Goal: Task Accomplishment & Management: Complete application form

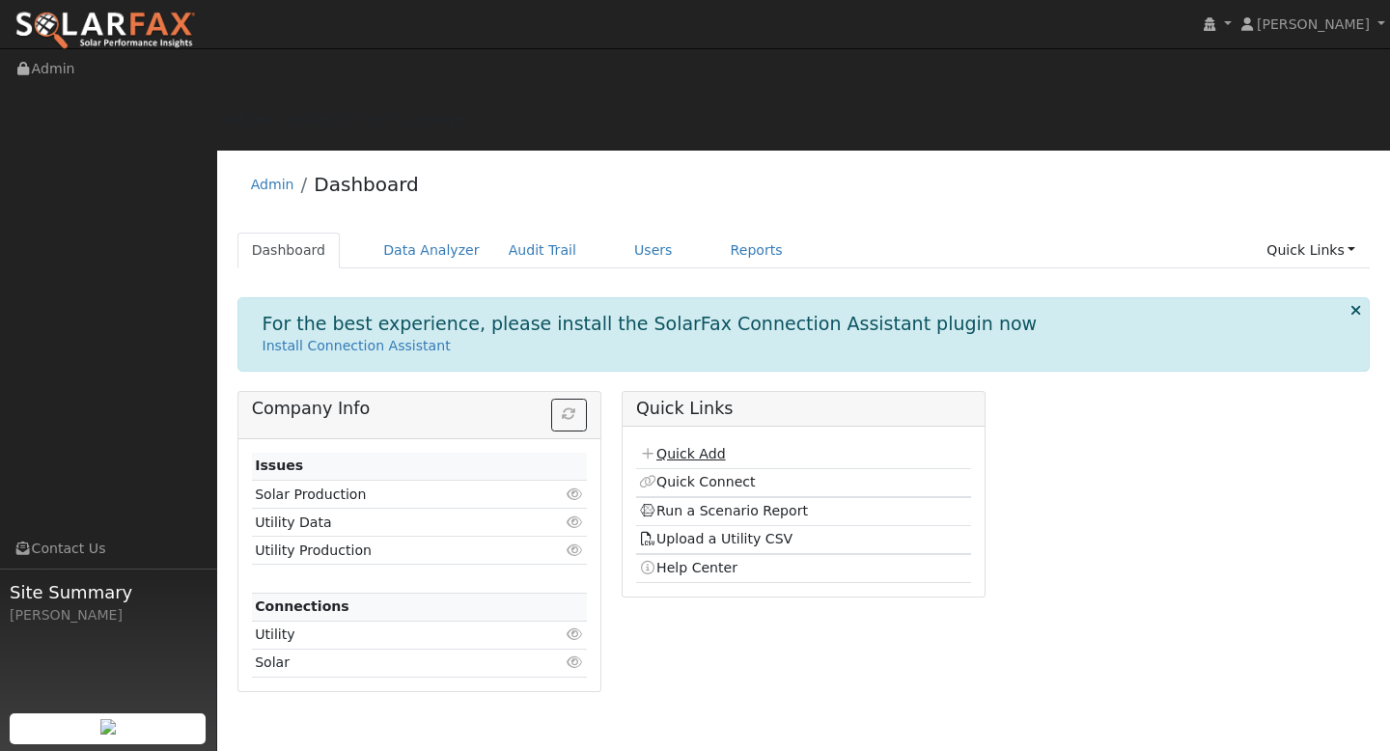
click at [706, 446] on link "Quick Add" at bounding box center [682, 453] width 86 height 15
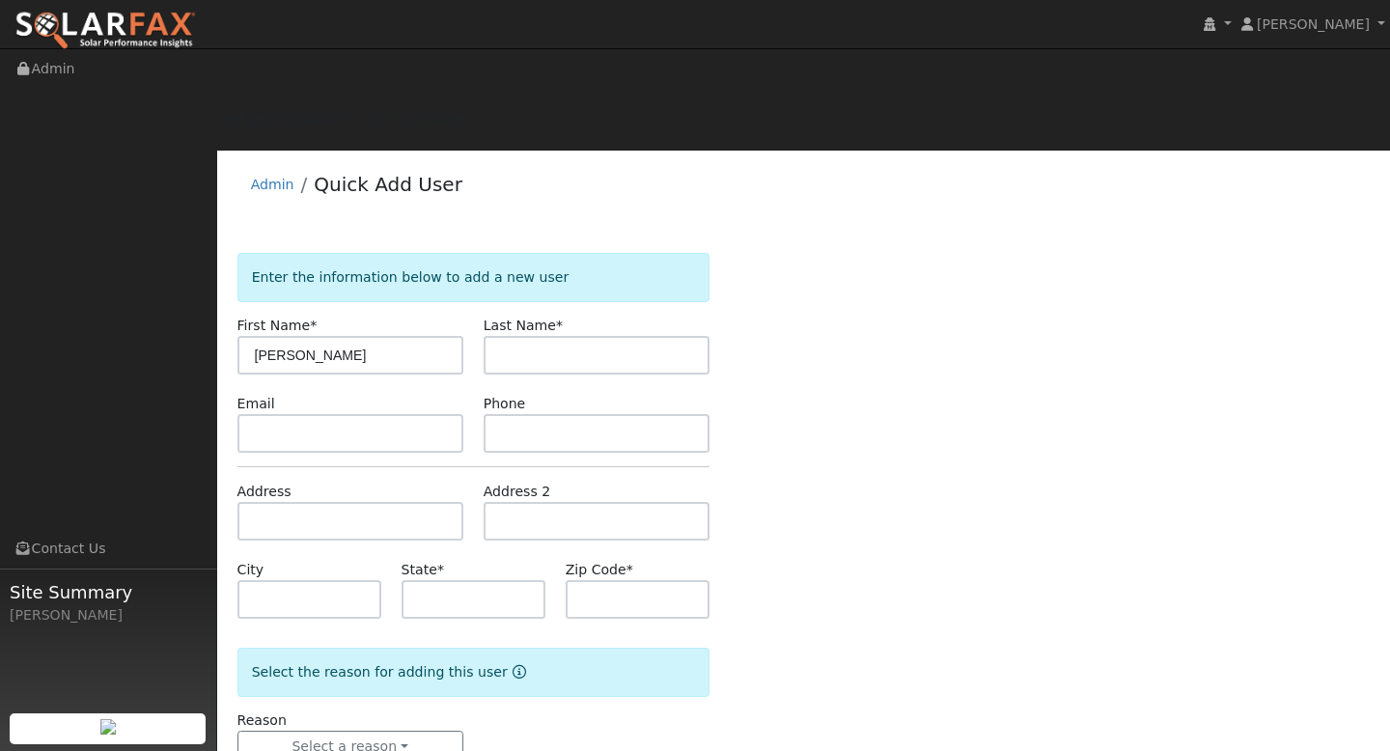
type input "[PERSON_NAME]"
type input "CA"
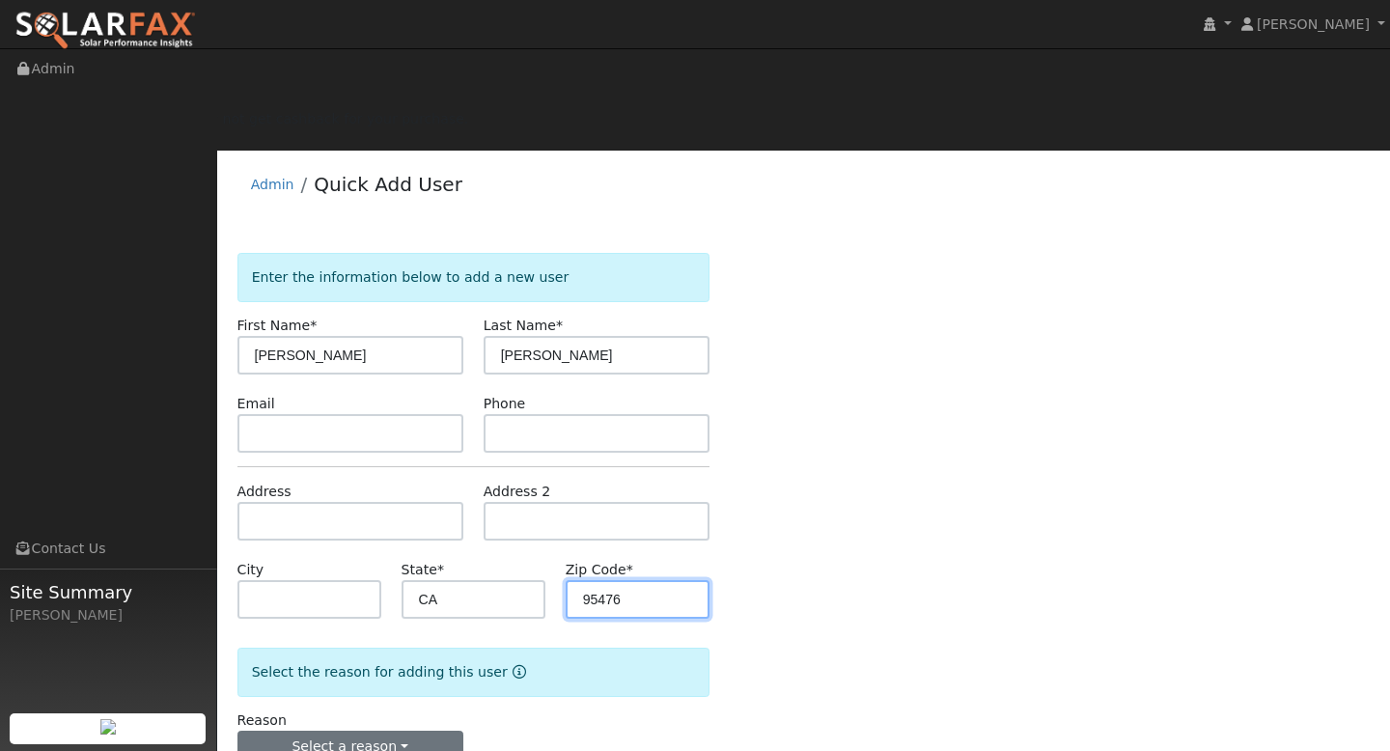
type input "95476"
click at [400, 731] on button "Select a reason" at bounding box center [350, 747] width 226 height 33
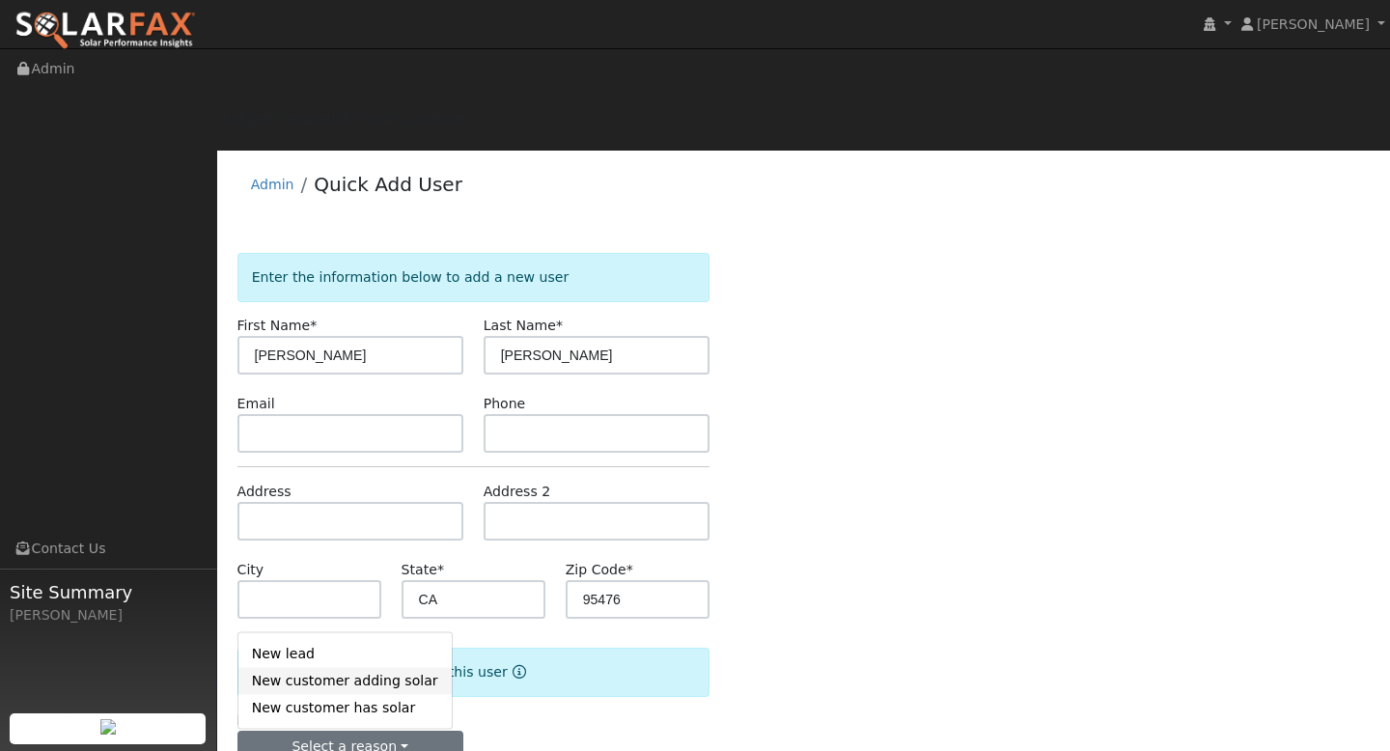
click at [379, 667] on link "New customer adding solar" at bounding box center [344, 680] width 213 height 27
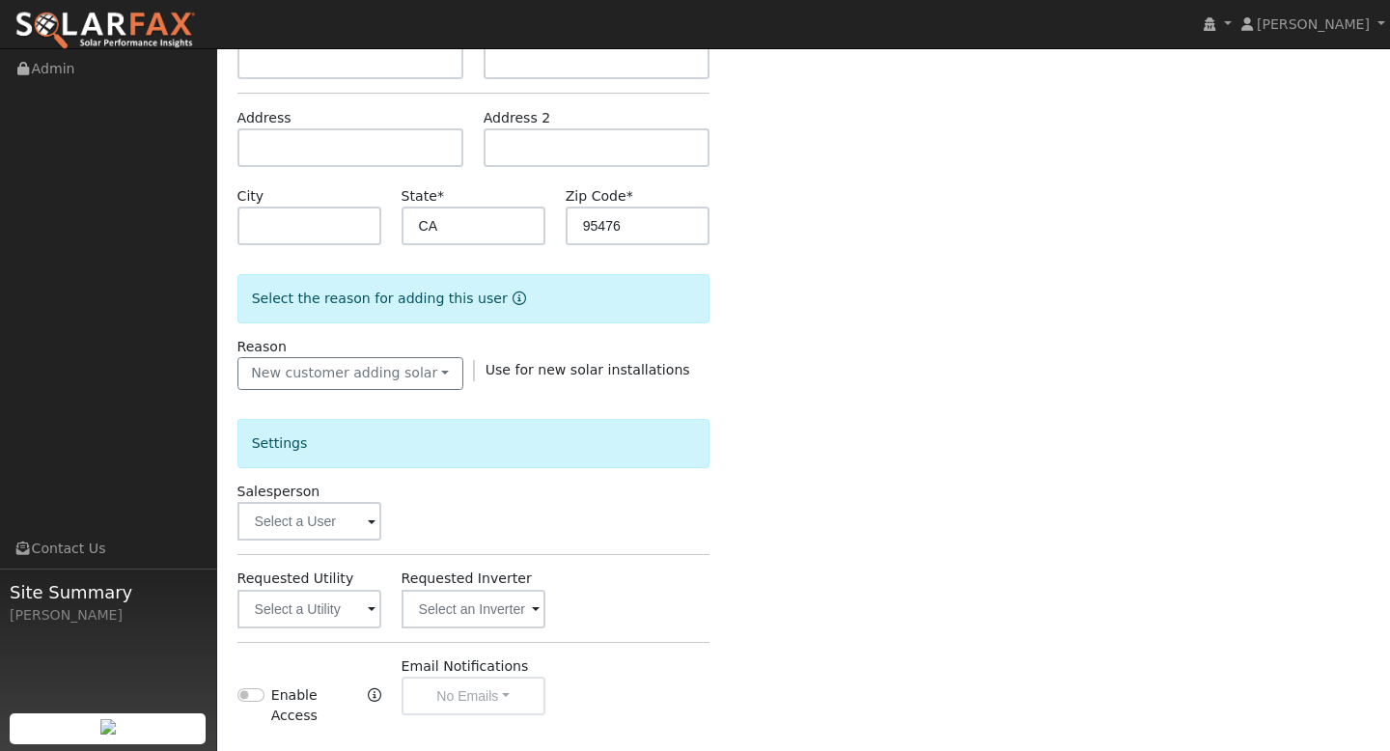
scroll to position [380, 0]
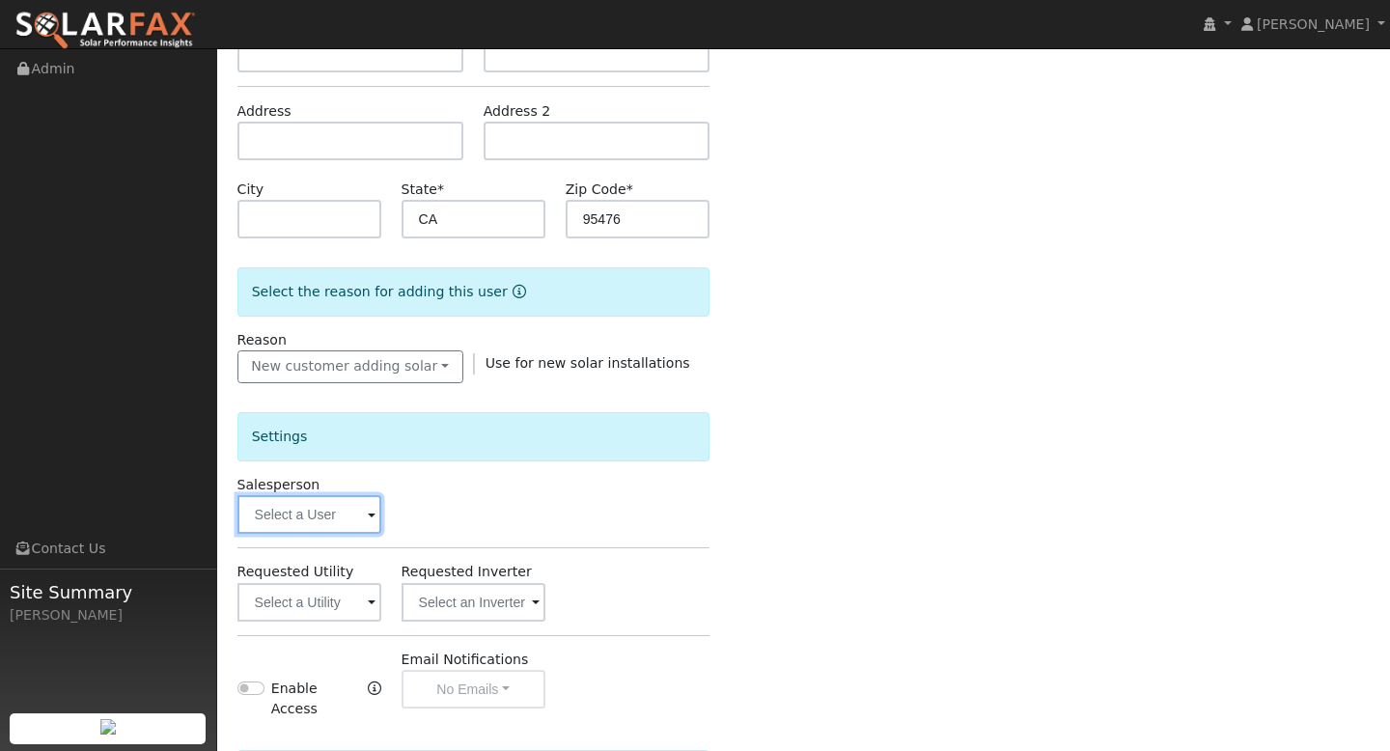
click at [335, 495] on input "text" at bounding box center [309, 514] width 144 height 39
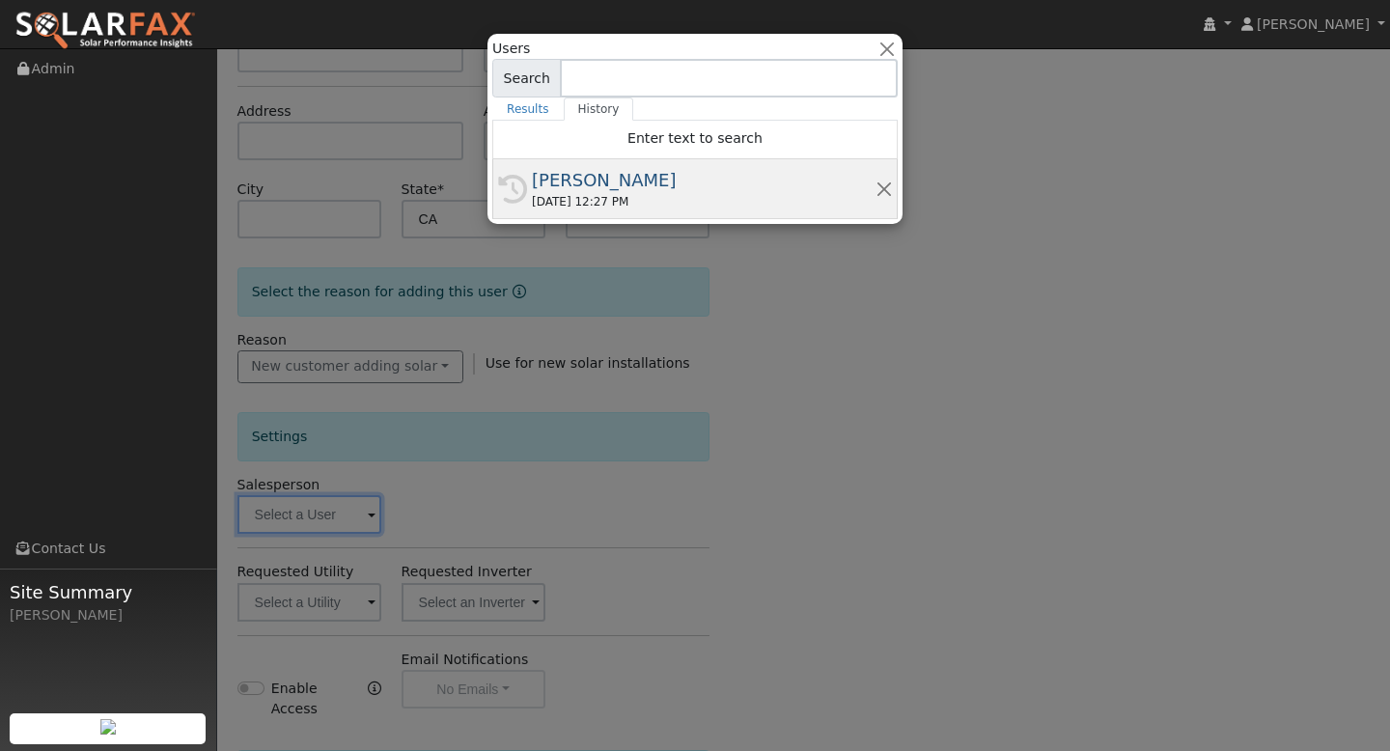
click at [546, 191] on div "[PERSON_NAME]" at bounding box center [704, 180] width 344 height 26
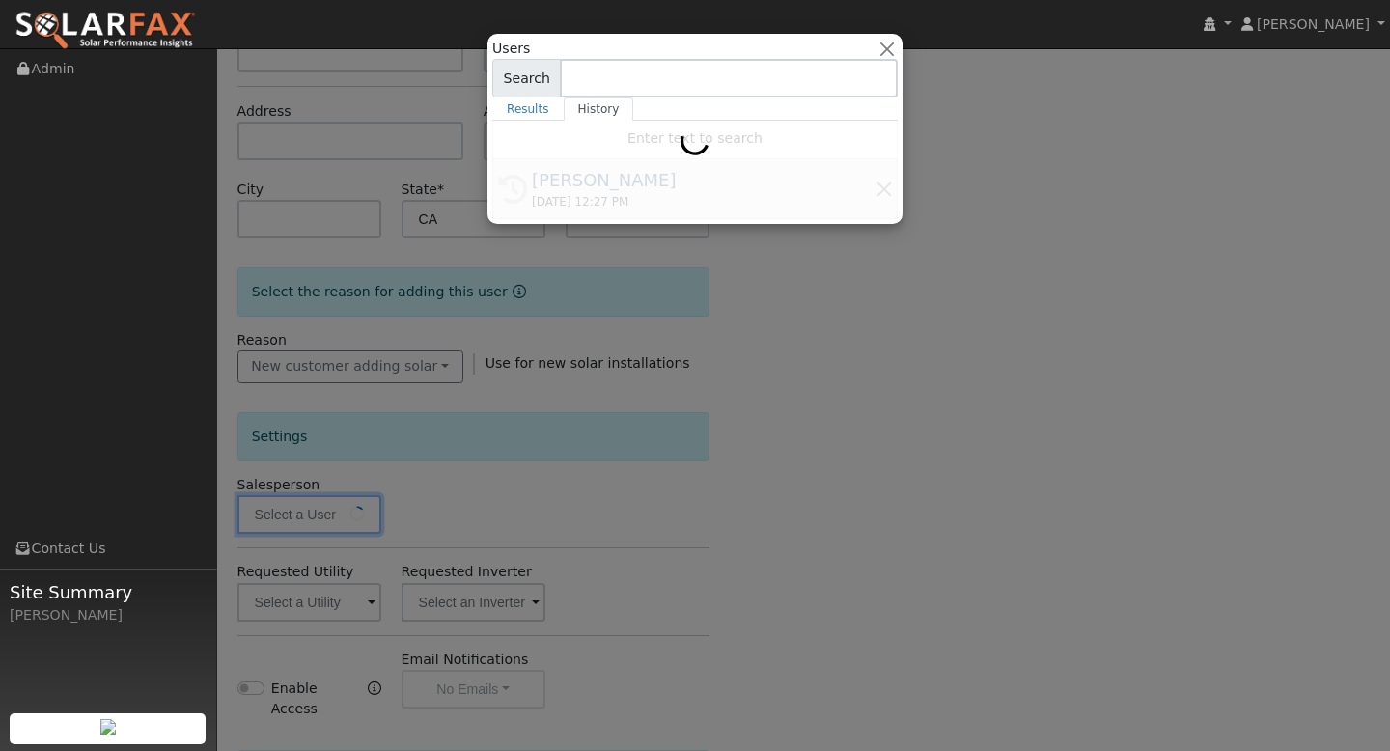
type input "[PERSON_NAME]"
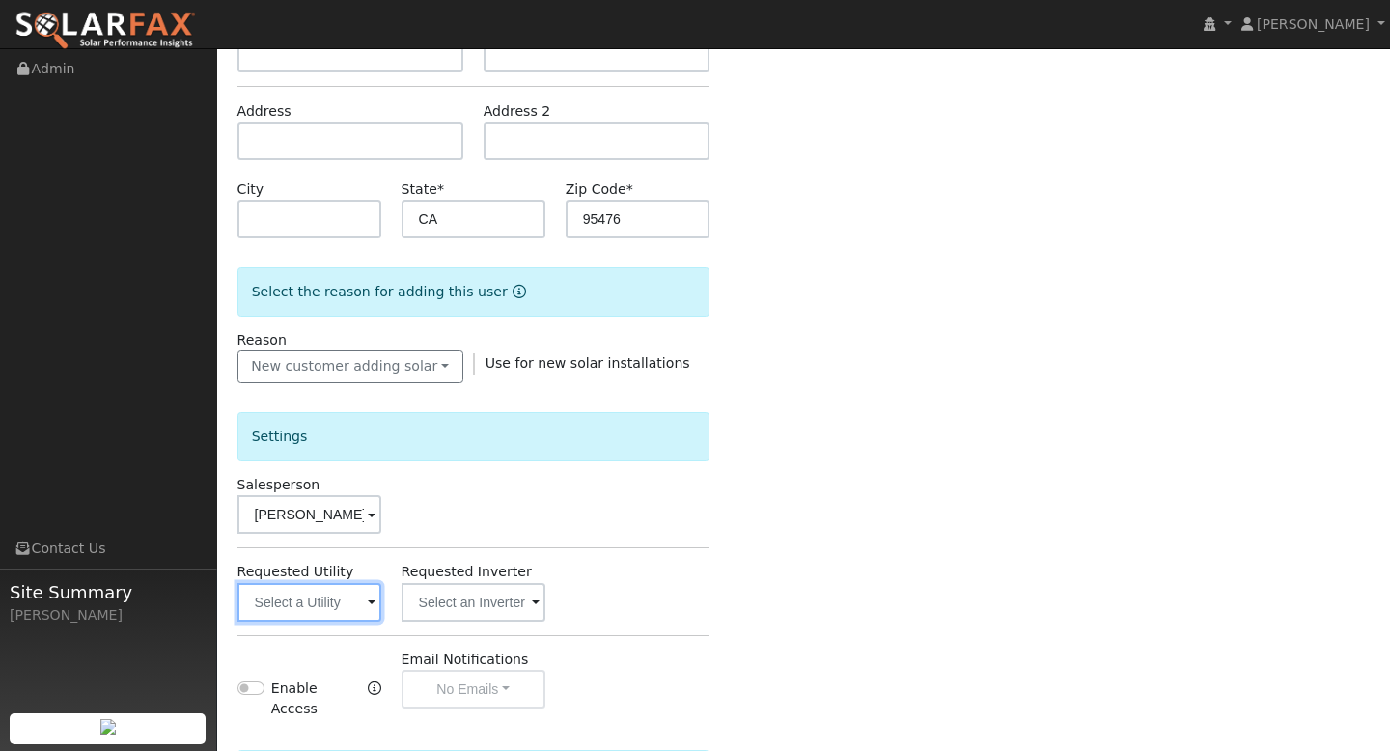
click at [359, 583] on input "text" at bounding box center [309, 602] width 144 height 39
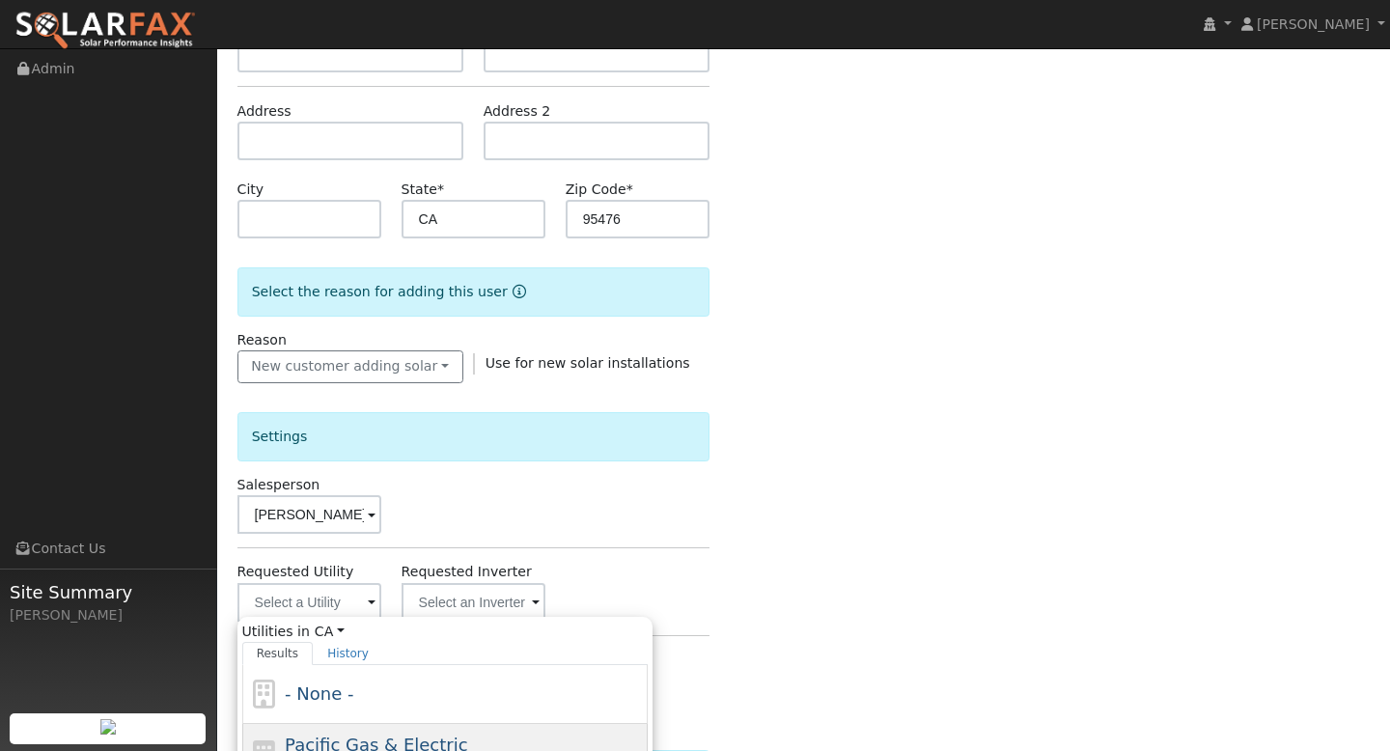
click at [358, 735] on span "Pacific Gas & Electric" at bounding box center [376, 745] width 182 height 20
type input "Pacific Gas & Electric"
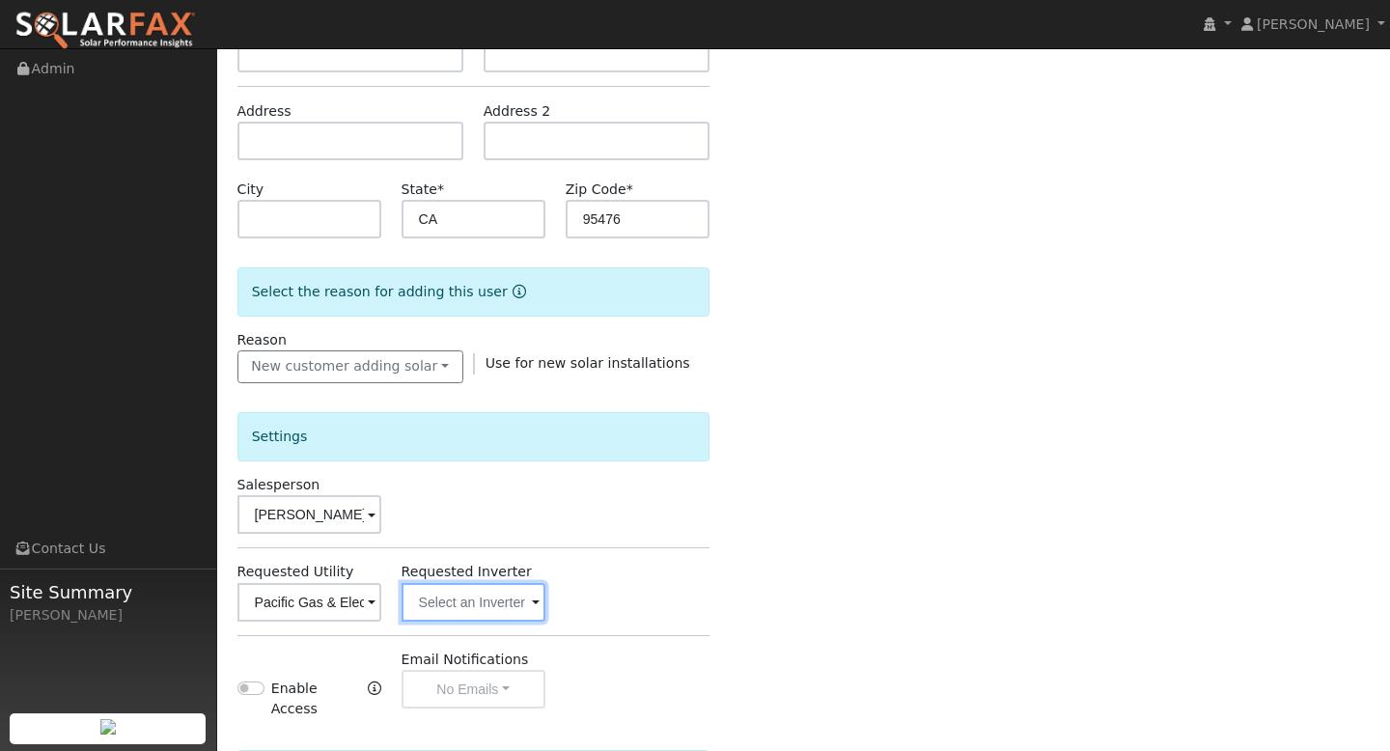
click at [381, 583] on input "text" at bounding box center [309, 602] width 144 height 39
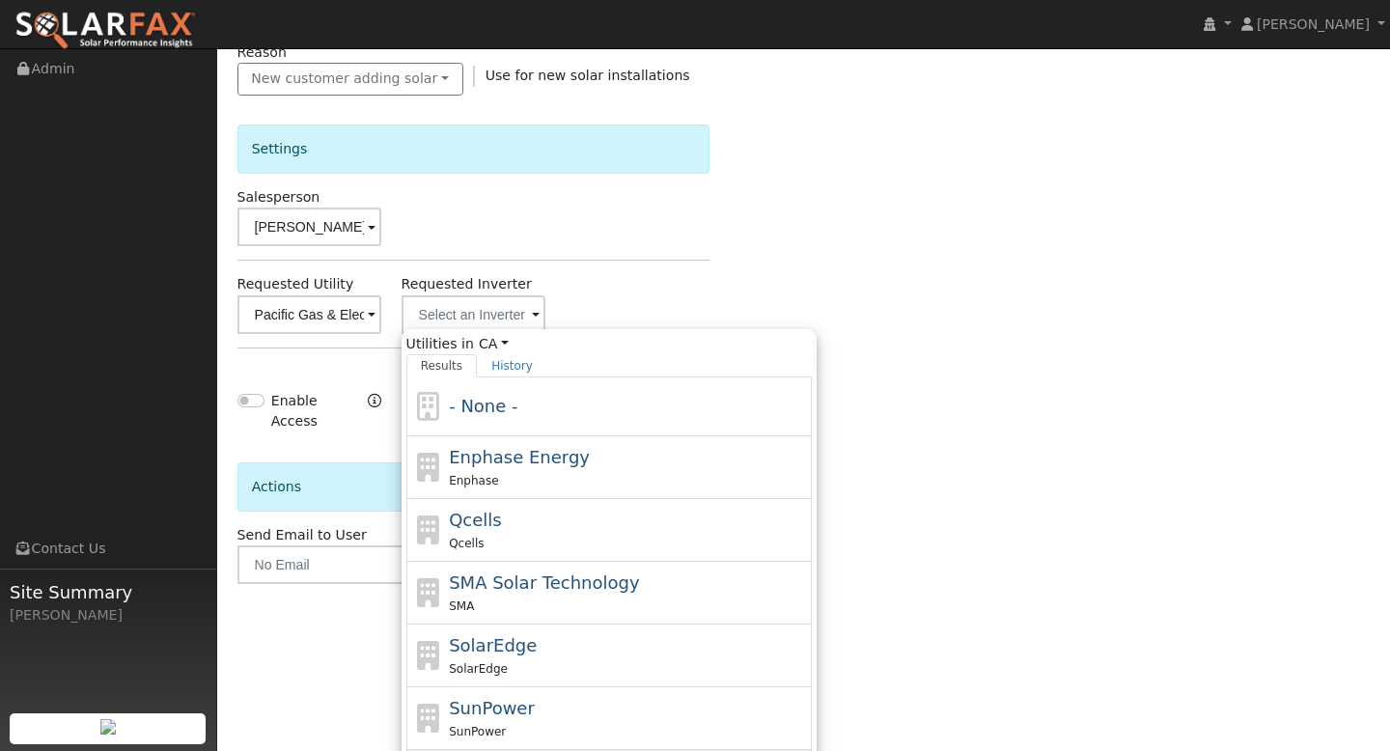
type input "Tesla"
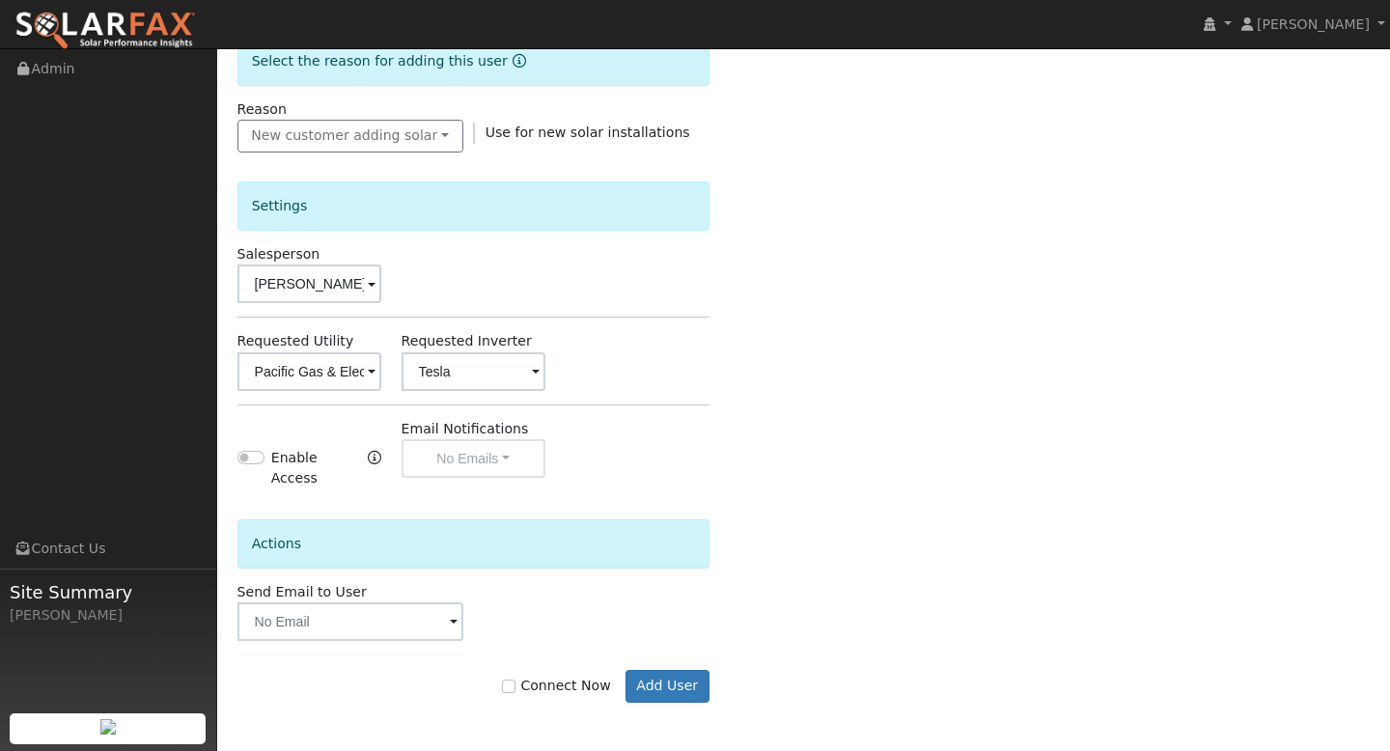
scroll to position [496, 0]
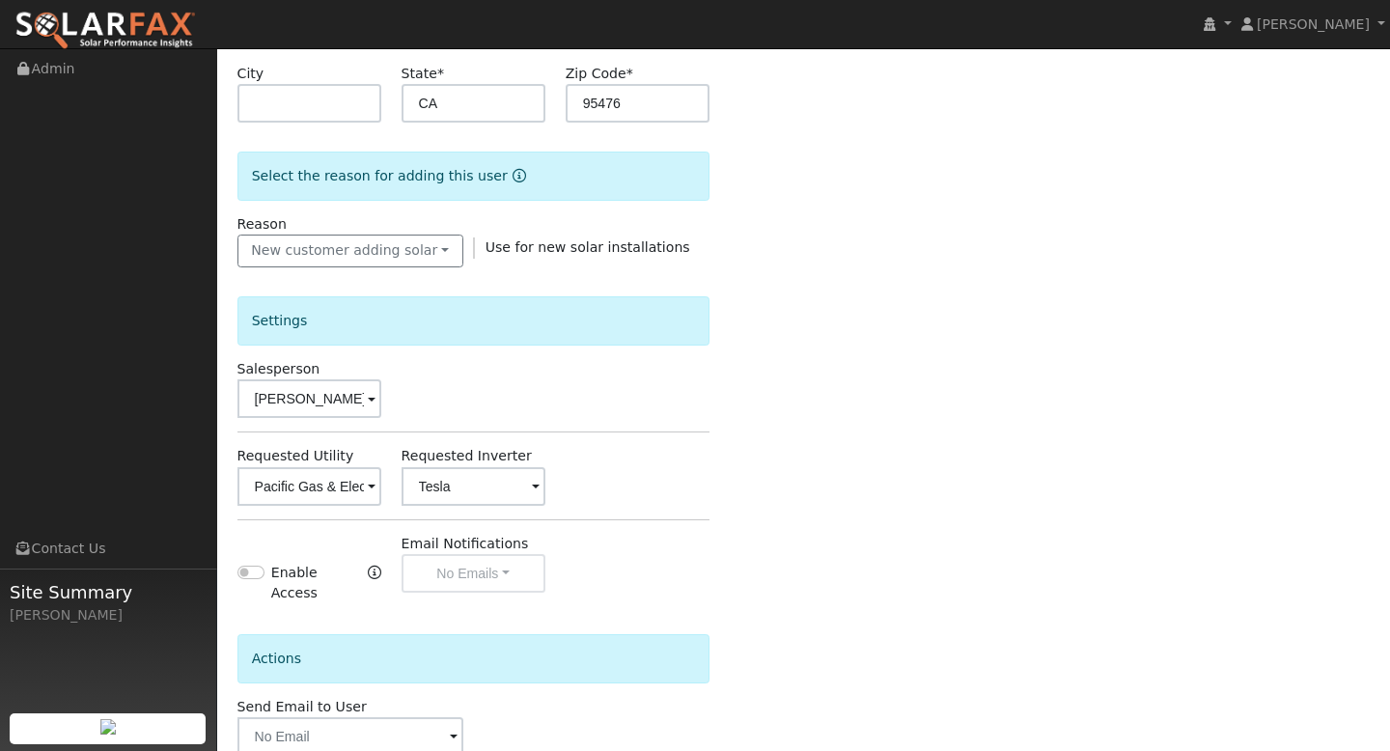
click at [485, 534] on div "Email Notifications No Emails No Emails Weekly Emails Monthly Emails" at bounding box center [473, 569] width 164 height 71
click at [367, 717] on input "text" at bounding box center [350, 736] width 226 height 39
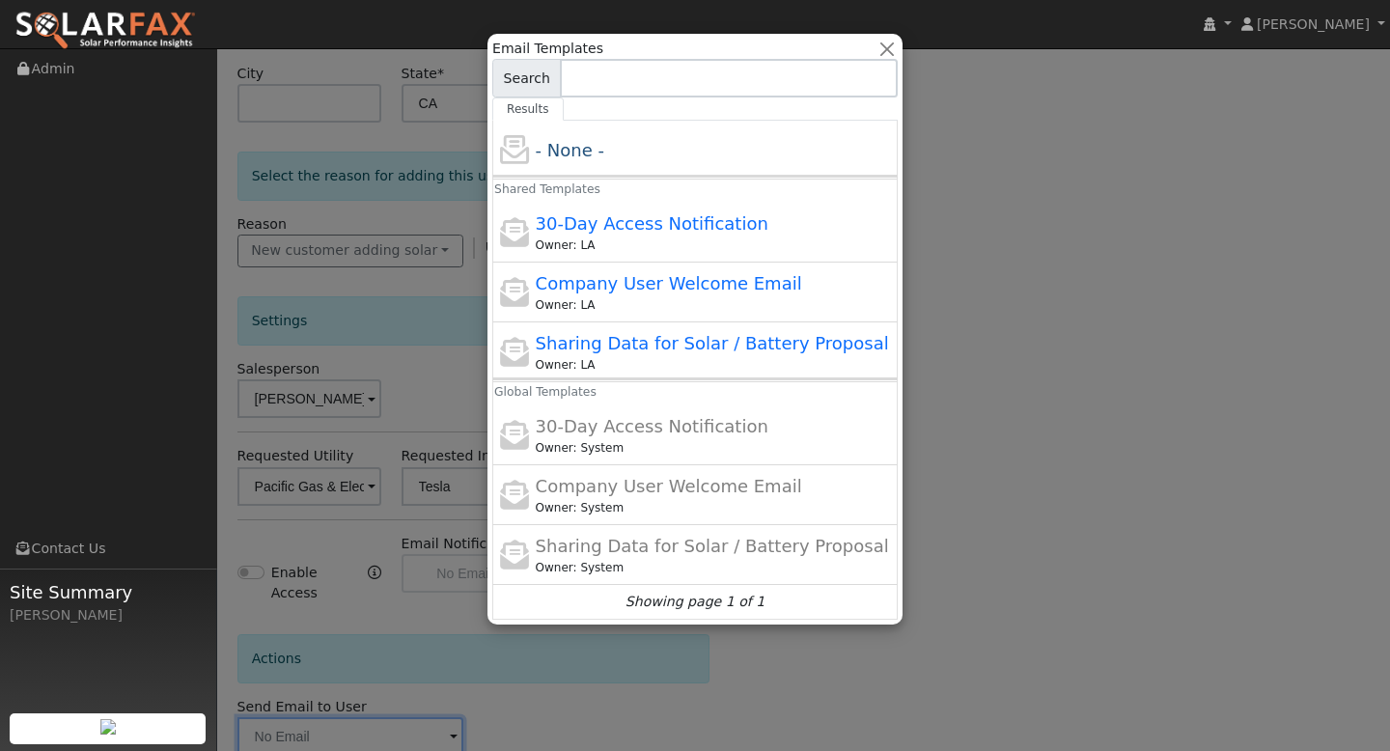
click at [978, 474] on div at bounding box center [695, 375] width 1390 height 751
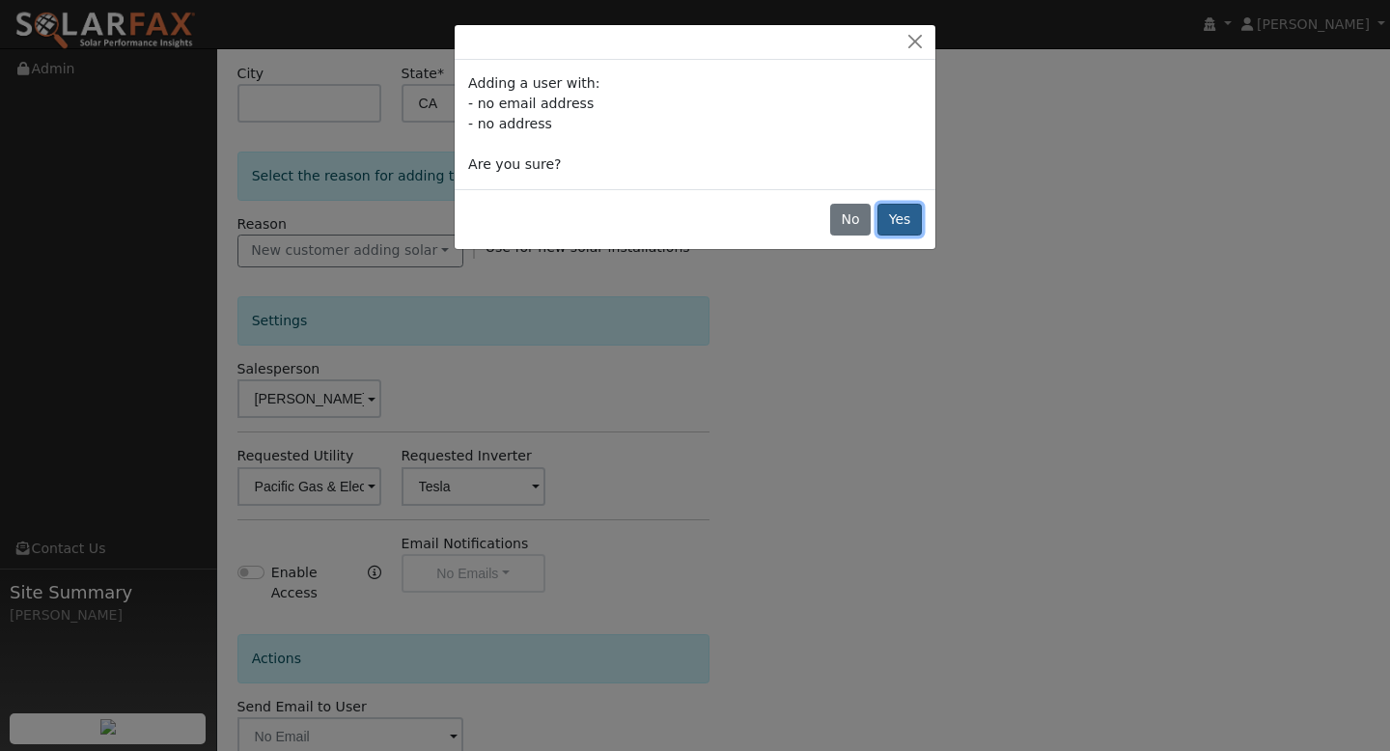
click at [901, 219] on button "Yes" at bounding box center [899, 220] width 44 height 33
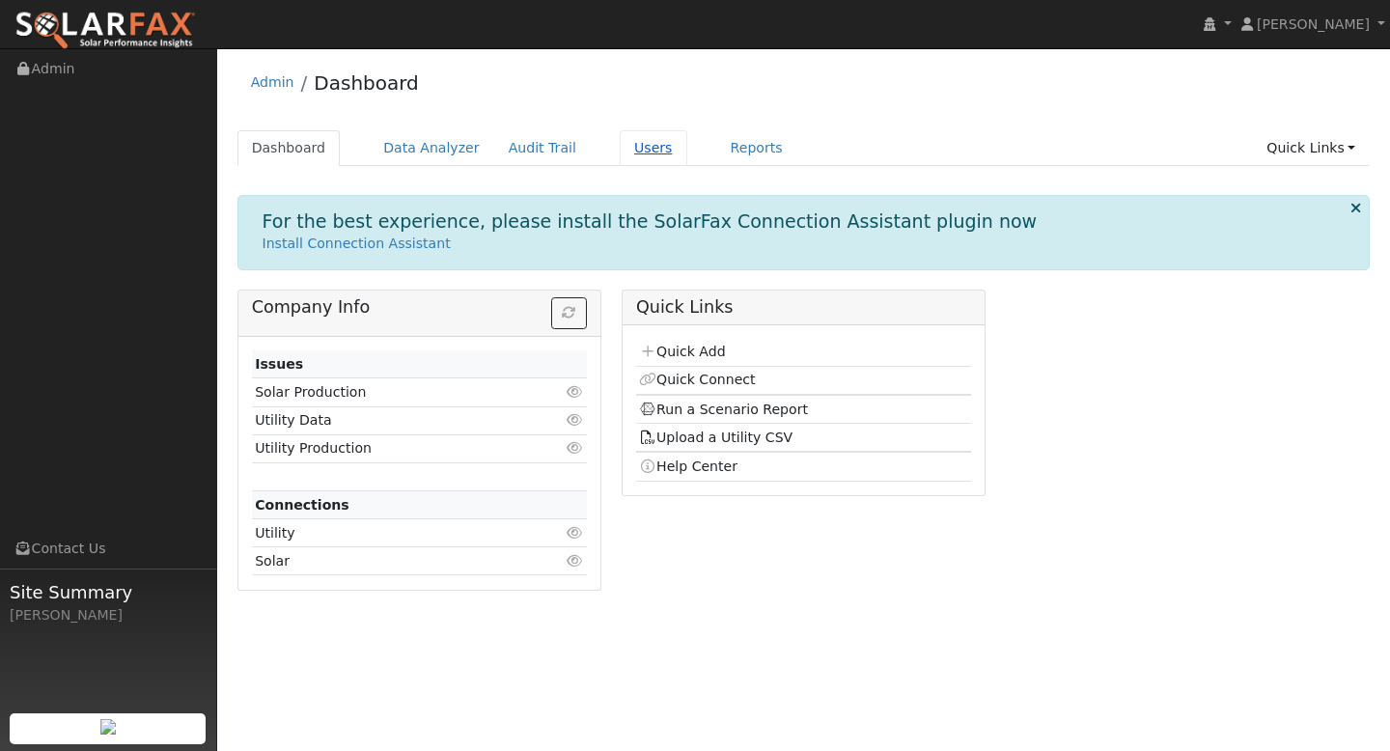
click at [643, 150] on link "Users" at bounding box center [654, 148] width 68 height 36
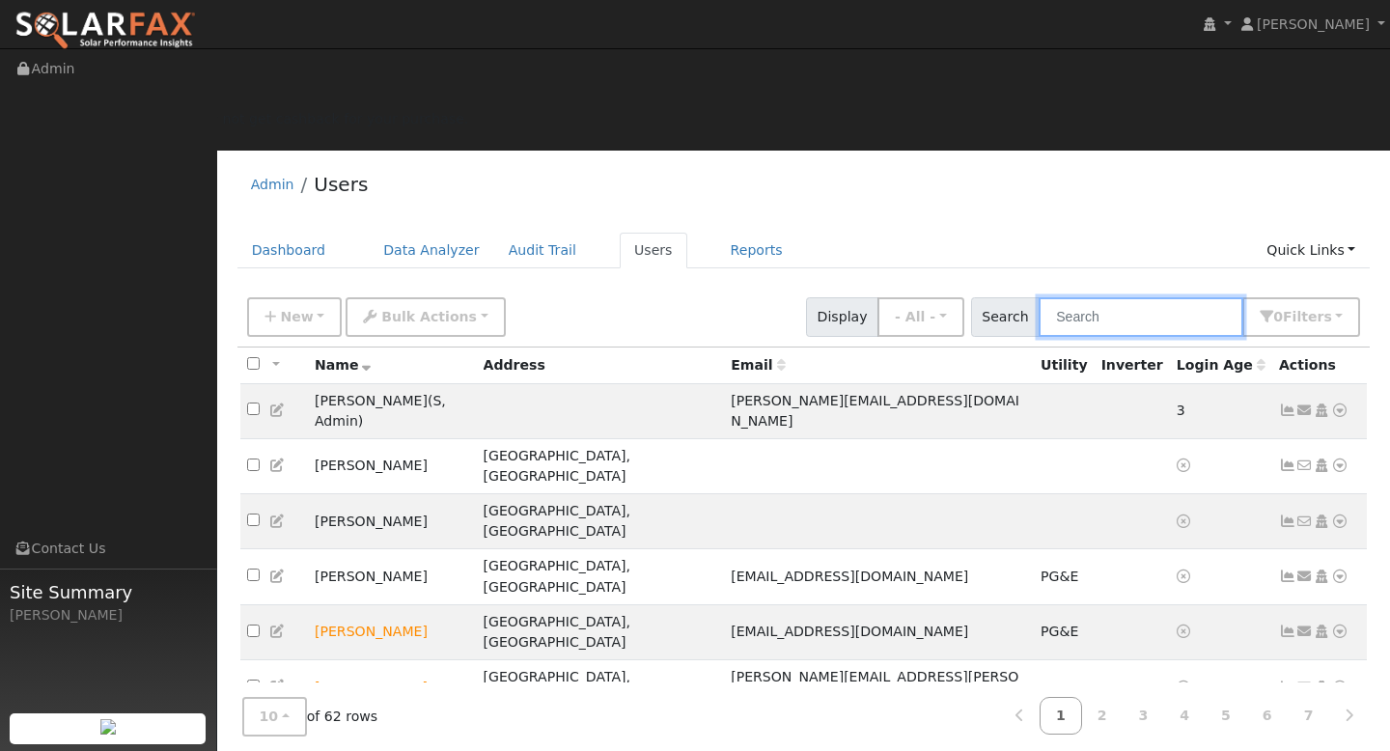
click at [1098, 297] on input "text" at bounding box center [1141, 317] width 205 height 40
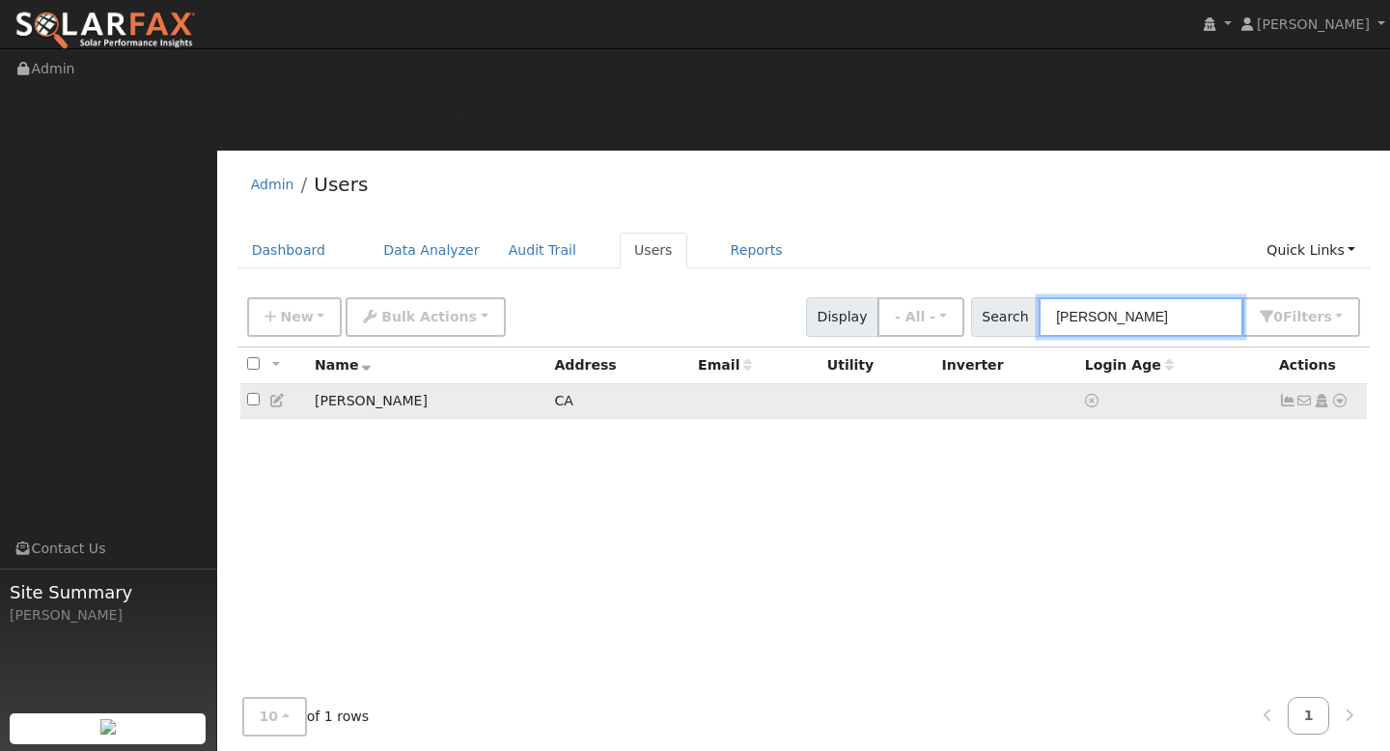
type input "[PERSON_NAME]"
click at [1322, 394] on icon at bounding box center [1321, 401] width 17 height 14
